Goal: Information Seeking & Learning: Learn about a topic

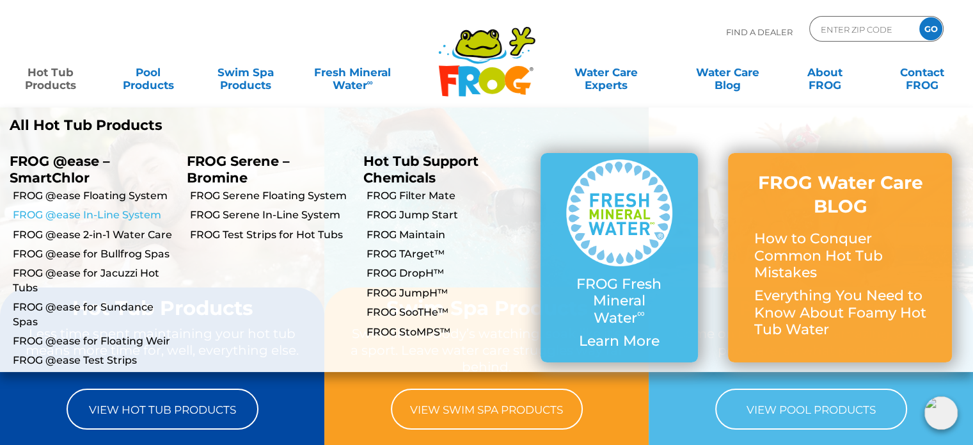
click at [128, 217] on link "FROG @ease In-Line System" at bounding box center [95, 215] width 164 height 14
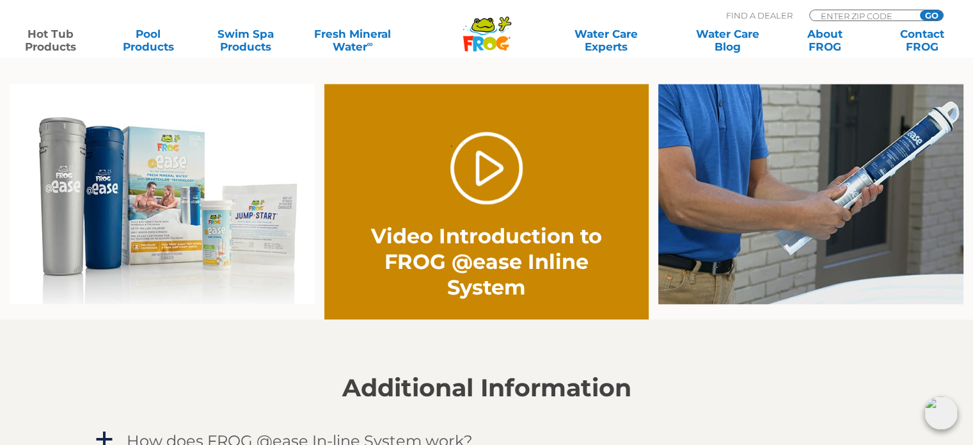
scroll to position [896, 0]
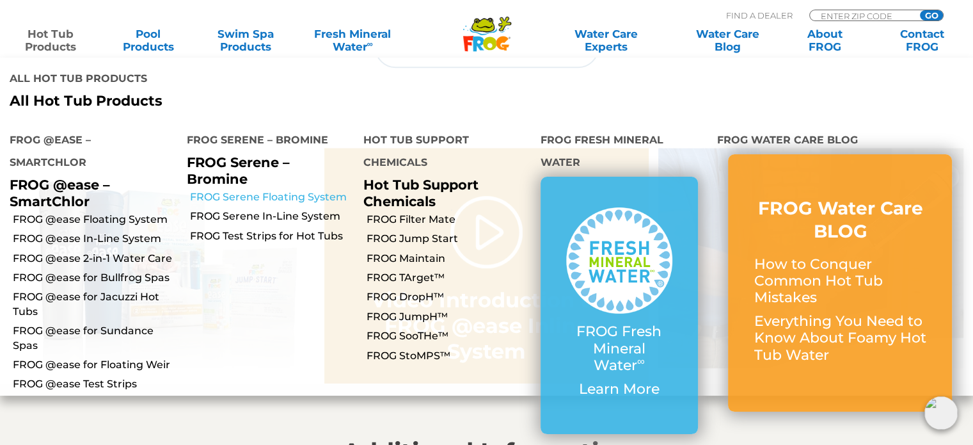
click at [259, 190] on link "FROG Serene Floating System" at bounding box center [272, 197] width 164 height 14
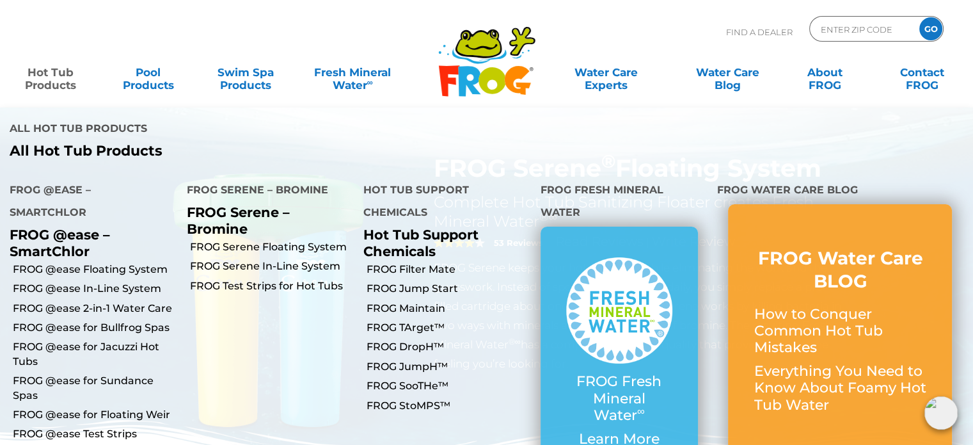
click at [65, 72] on link "Hot Tub Products" at bounding box center [51, 73] width 76 height 26
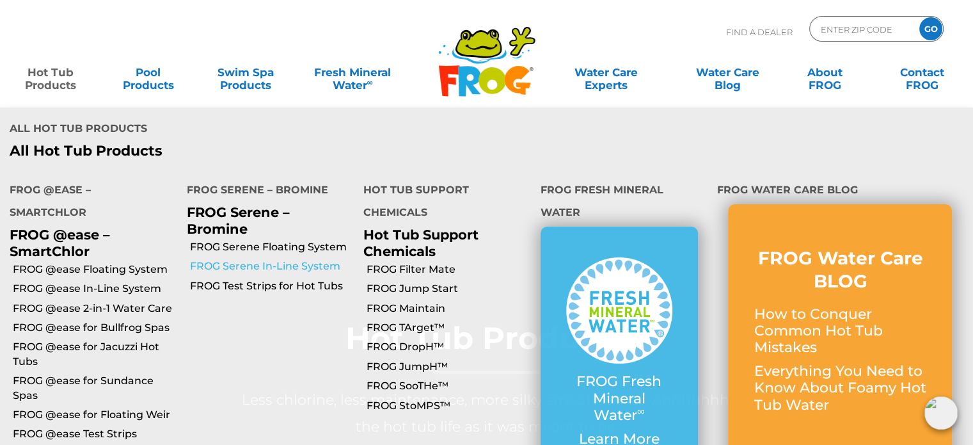
click at [254, 259] on link "FROG Serene In-Line System" at bounding box center [272, 266] width 164 height 14
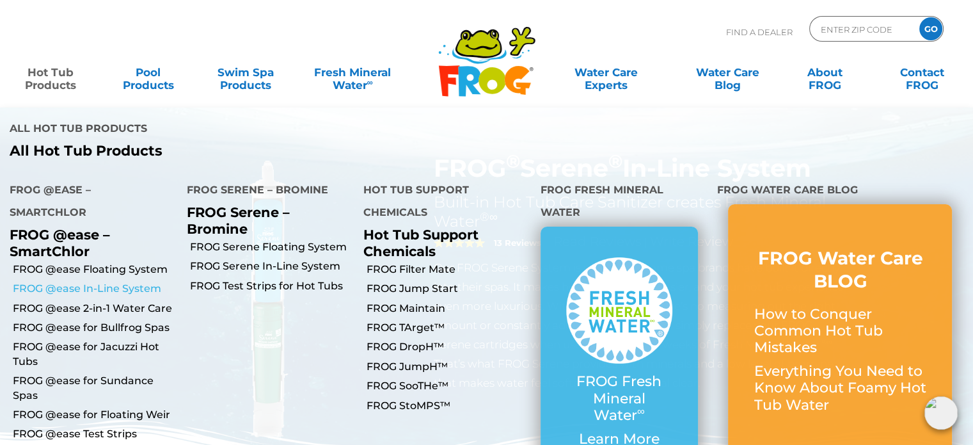
click at [132, 282] on link "FROG @ease In-Line System" at bounding box center [95, 289] width 164 height 14
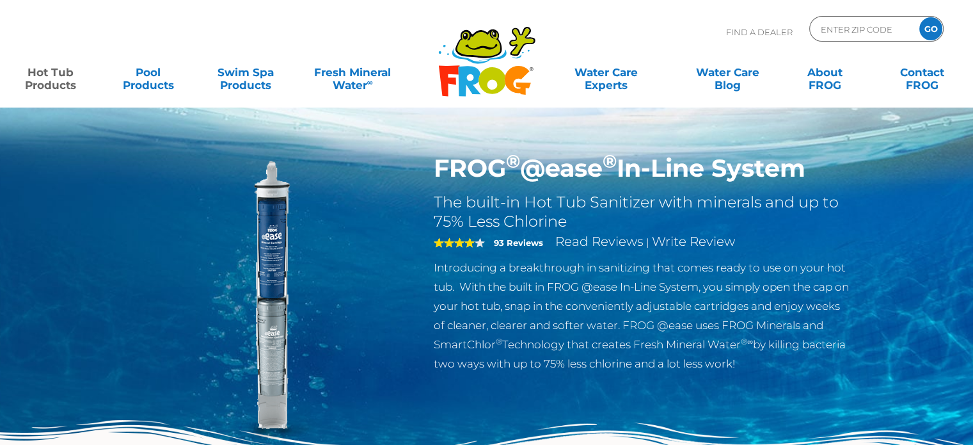
click at [272, 314] on img at bounding box center [268, 300] width 293 height 293
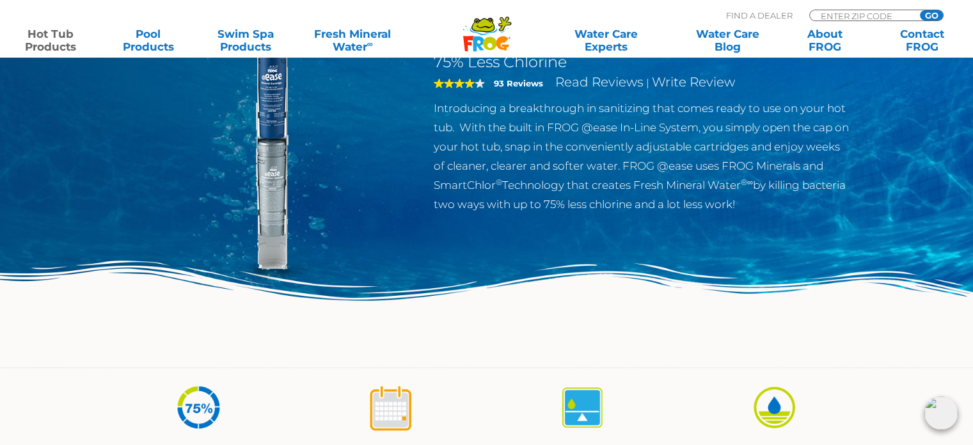
scroll to position [128, 0]
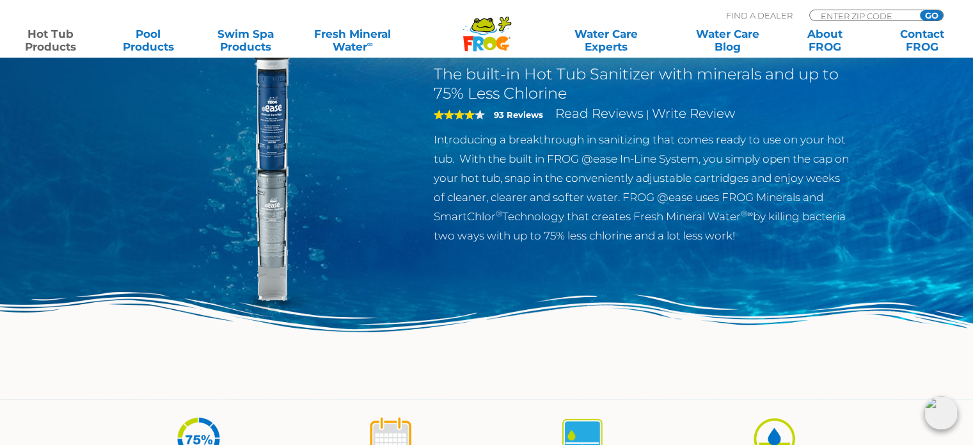
click at [273, 195] on img at bounding box center [268, 172] width 293 height 293
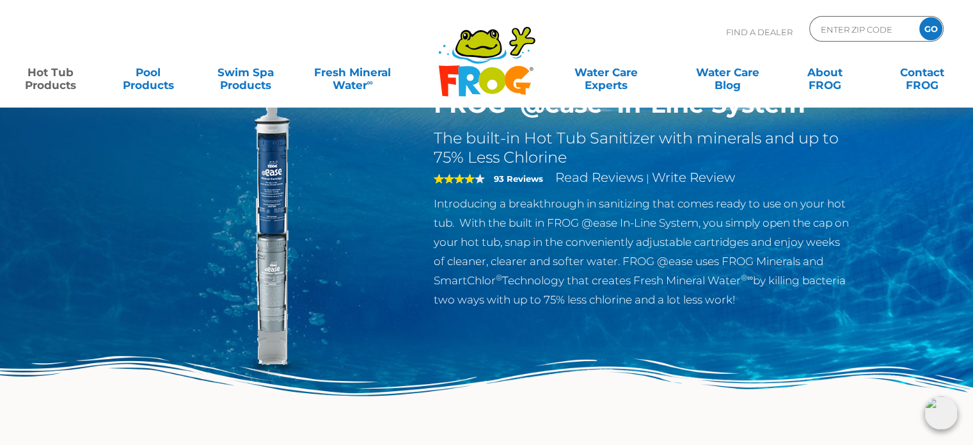
scroll to position [0, 0]
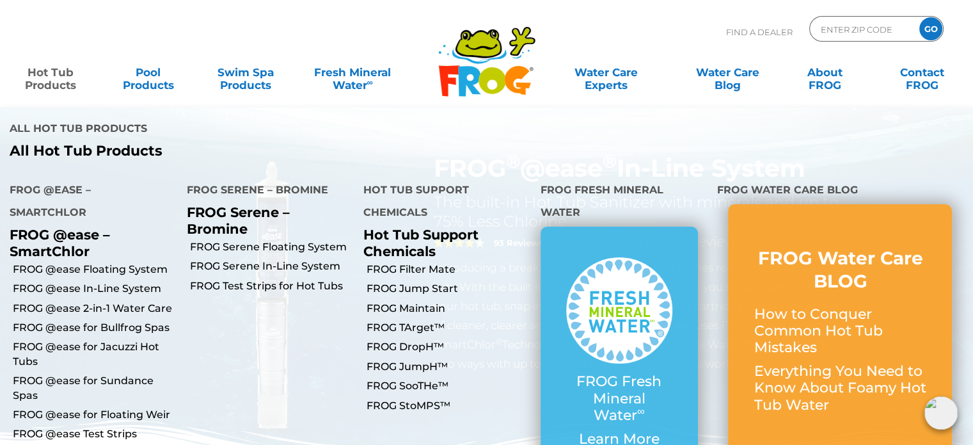
click at [355, 411] on img at bounding box center [268, 300] width 293 height 293
click at [287, 259] on link "FROG Serene In-Line System" at bounding box center [272, 266] width 164 height 14
click at [96, 282] on link "FROG @ease In-Line System" at bounding box center [95, 289] width 164 height 14
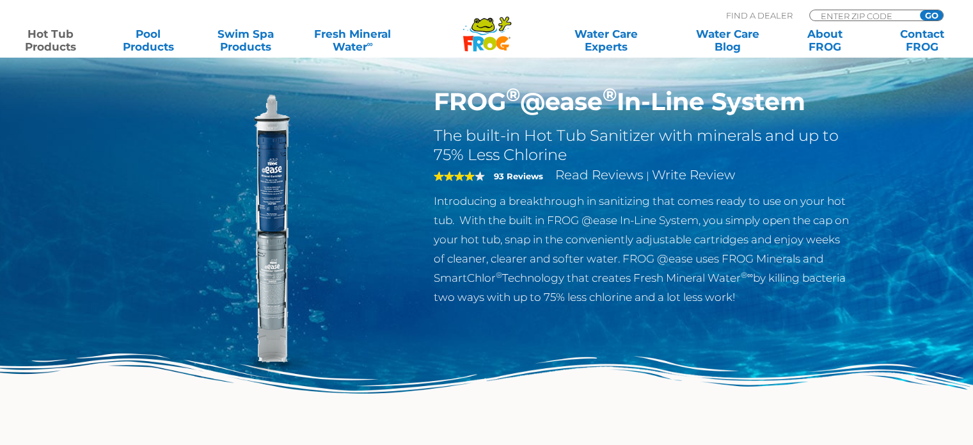
scroll to position [64, 0]
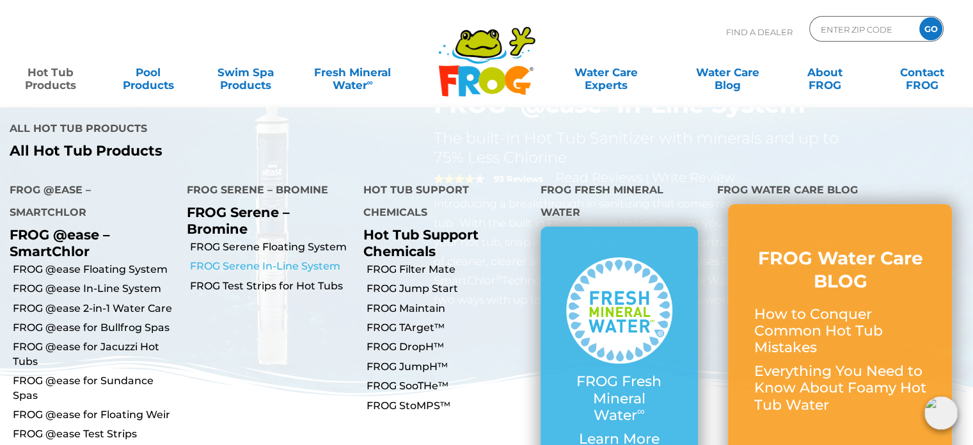
click at [242, 259] on link "FROG Serene In-Line System" at bounding box center [272, 266] width 164 height 14
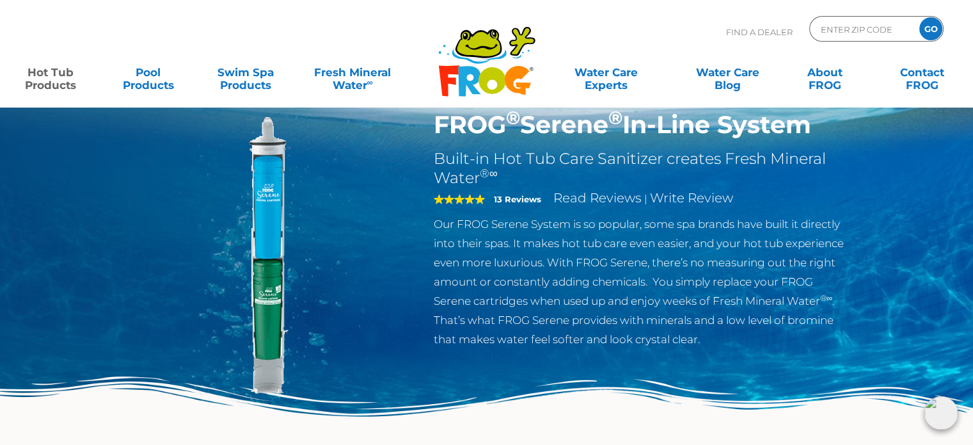
scroll to position [64, 0]
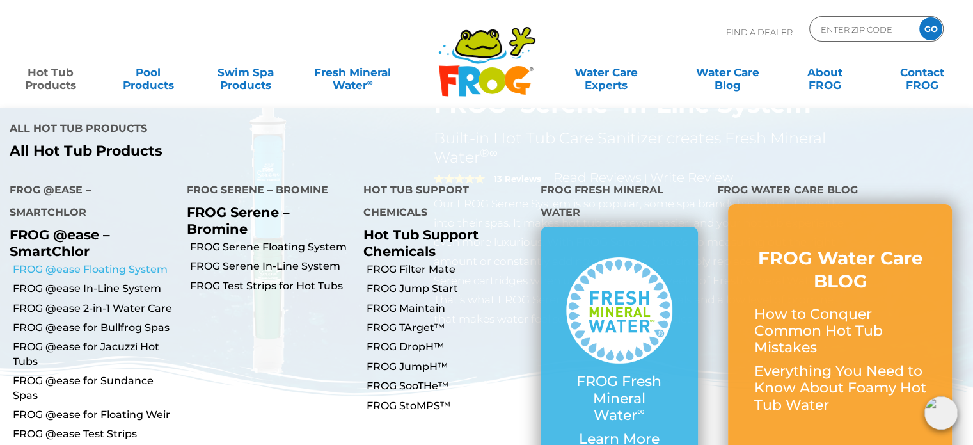
click at [108, 262] on link "FROG @ease Floating System" at bounding box center [95, 269] width 164 height 14
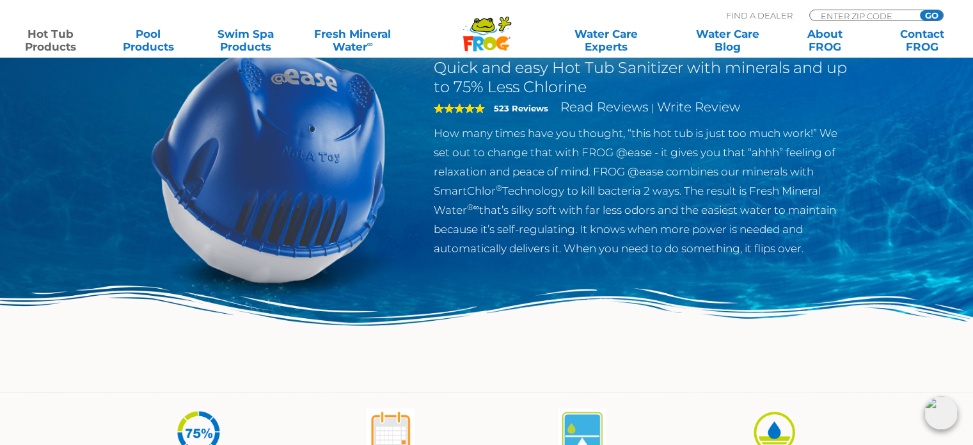
scroll to position [128, 0]
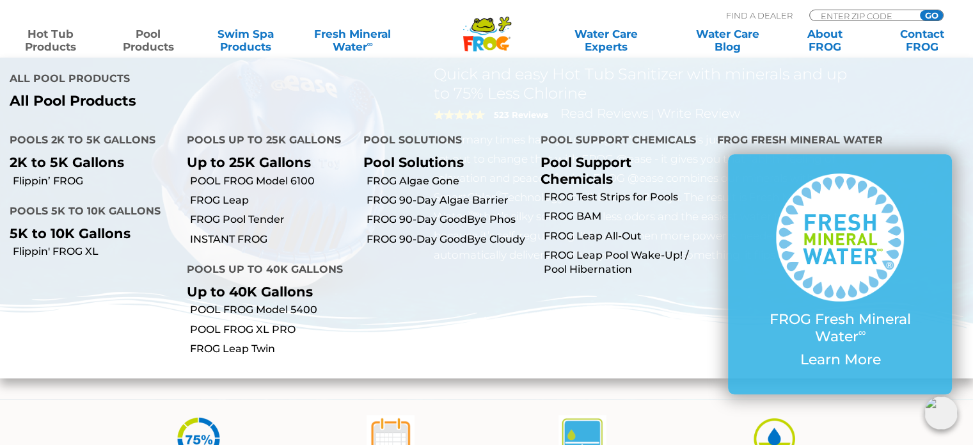
click at [147, 47] on link "Pool Products" at bounding box center [148, 41] width 76 height 26
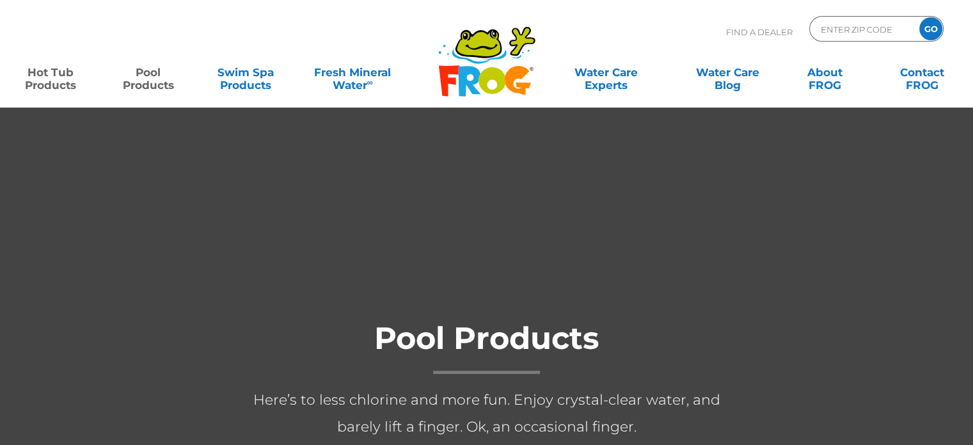
click at [67, 72] on link "Hot Tub Products" at bounding box center [51, 73] width 76 height 26
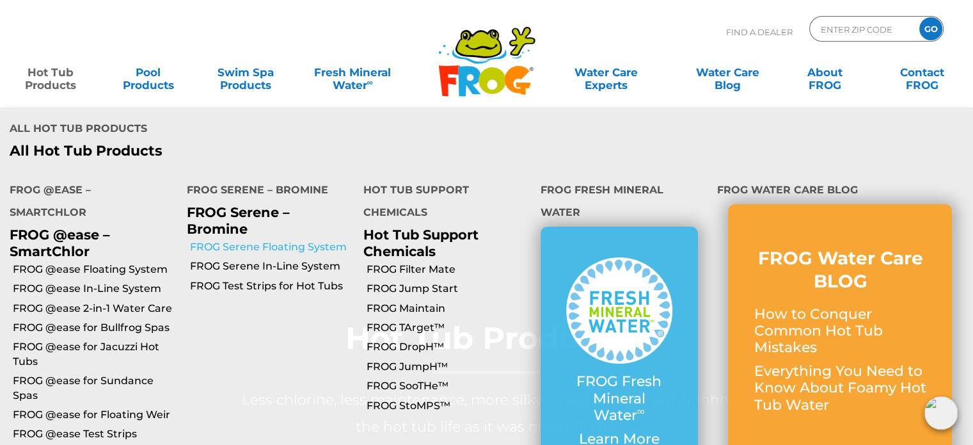
click at [262, 240] on link "FROG Serene Floating System" at bounding box center [272, 247] width 164 height 14
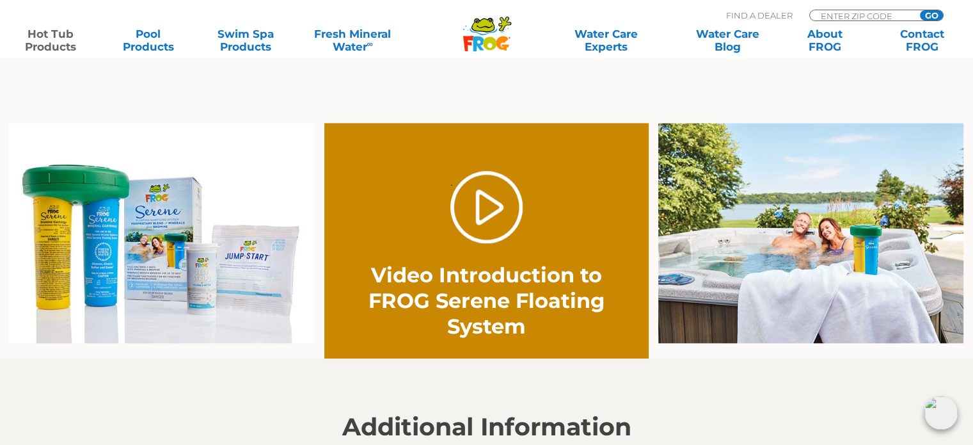
scroll to position [832, 0]
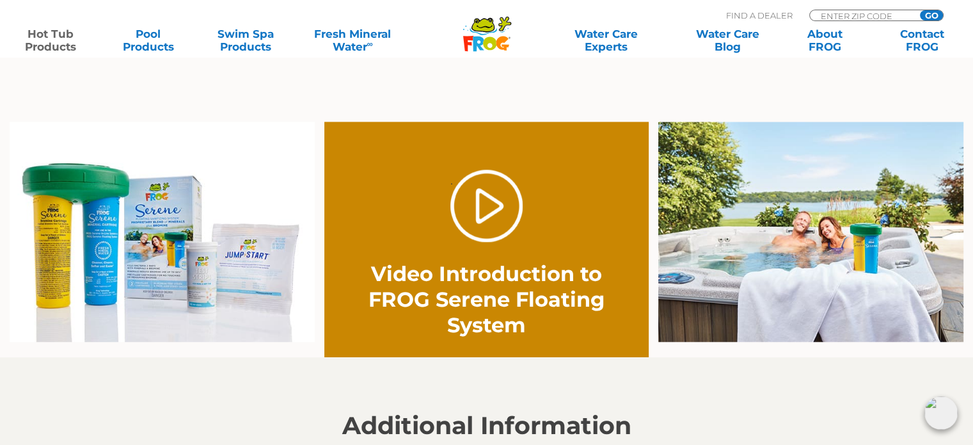
click at [59, 236] on img at bounding box center [162, 232] width 305 height 220
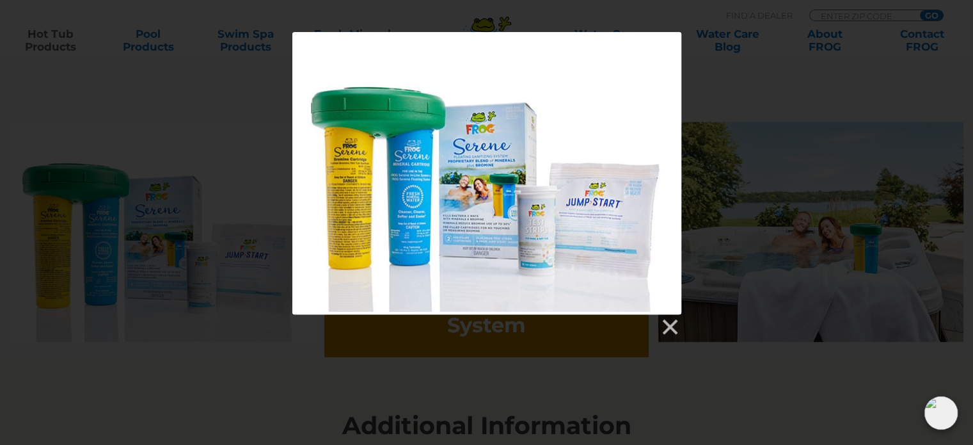
click at [752, 79] on div at bounding box center [486, 184] width 973 height 305
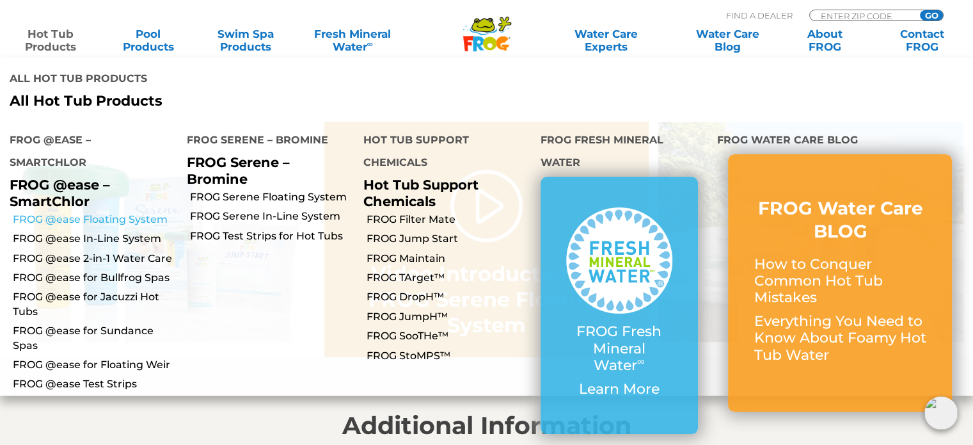
click at [131, 212] on link "FROG @ease Floating System" at bounding box center [95, 219] width 164 height 14
